Goal: Book appointment/travel/reservation

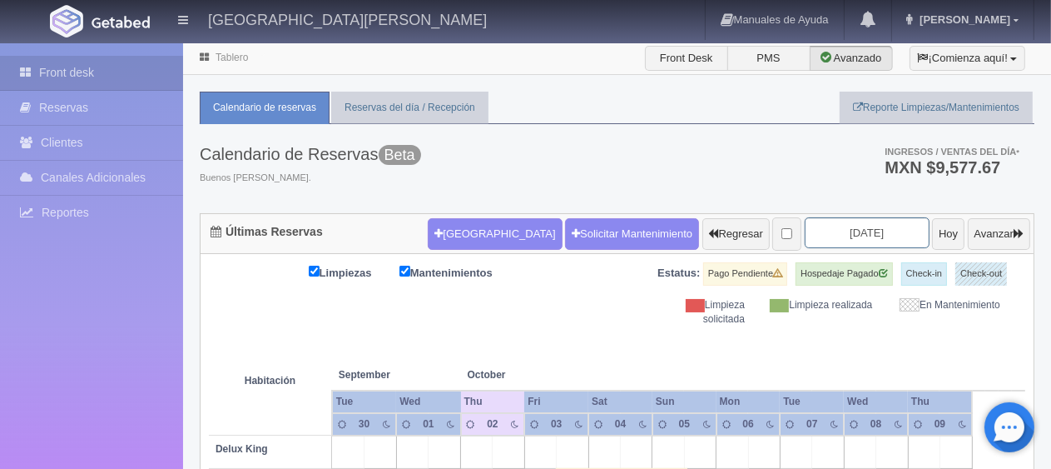
click at [829, 241] on input "[DATE]" at bounding box center [867, 232] width 125 height 31
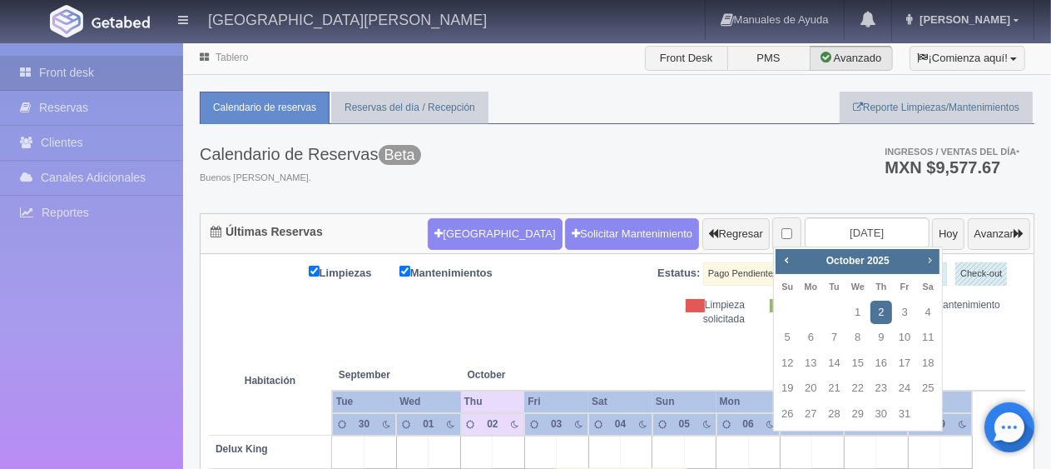
click at [937, 258] on link "Next" at bounding box center [930, 260] width 18 height 18
click at [936, 261] on span "Next" at bounding box center [929, 259] width 13 height 13
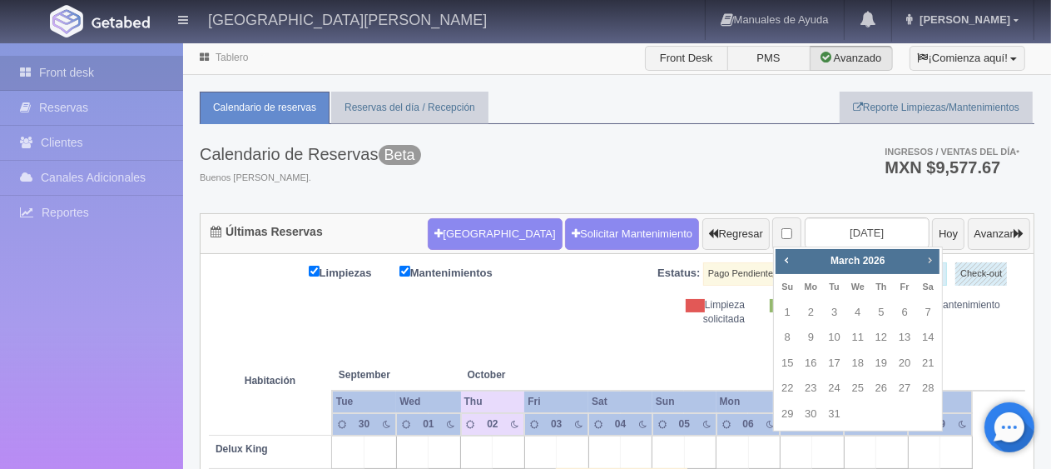
click at [936, 261] on span "Next" at bounding box center [929, 259] width 13 height 13
click at [782, 267] on link "Prev" at bounding box center [786, 260] width 18 height 18
click at [879, 340] on link "12" at bounding box center [882, 337] width 22 height 24
type input "[DATE]"
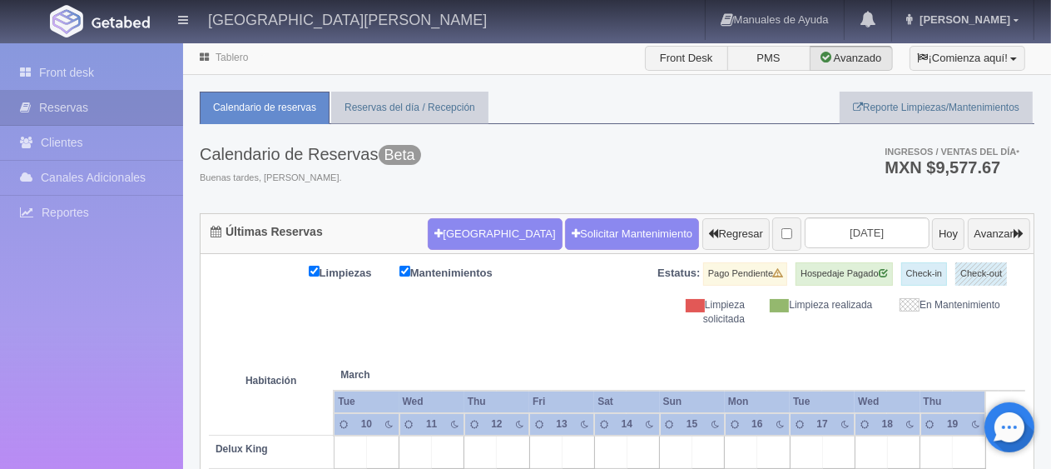
scroll to position [83, 0]
